Goal: Find specific page/section: Find specific page/section

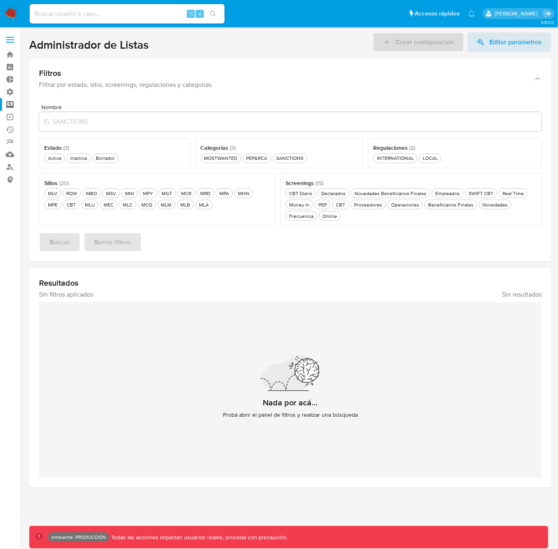
click at [70, 18] on input at bounding box center [127, 14] width 195 height 11
type input "yazavala"
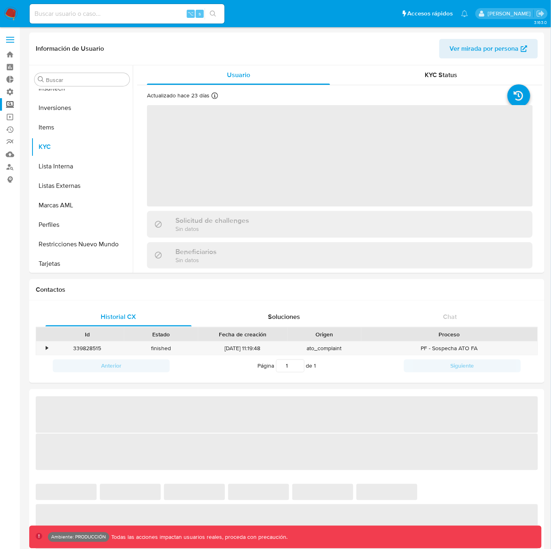
scroll to position [440, 0]
select select "10"
